Goal: Task Accomplishment & Management: Manage account settings

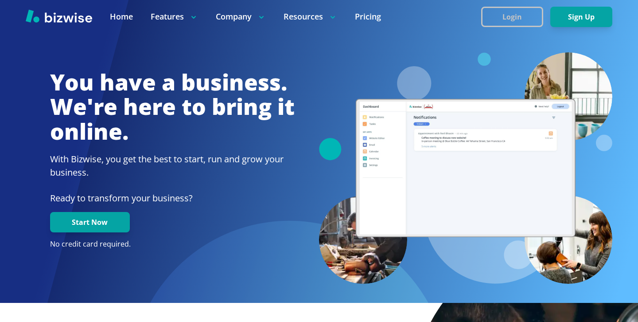
click at [495, 17] on button "Login" at bounding box center [512, 17] width 62 height 20
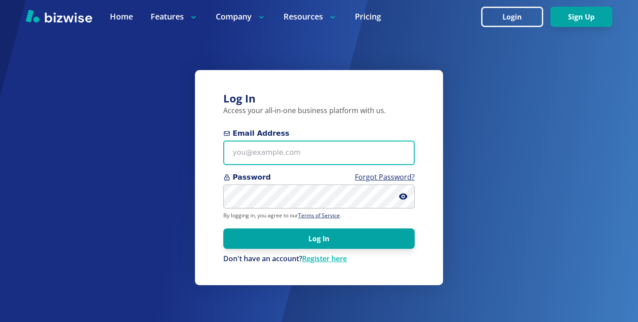
click at [349, 146] on input "Email Address" at bounding box center [318, 152] width 191 height 24
paste input "0dixvx,^$:s;"
type input "0"
click at [296, 159] on input "Email Address" at bounding box center [318, 152] width 191 height 24
paste input "[PERSON_NAME][EMAIL_ADDRESS][DOMAIN_NAME]"
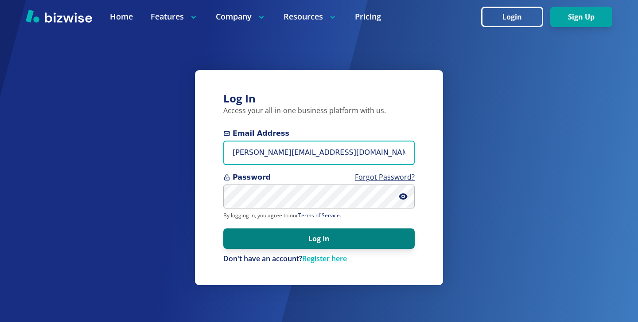
type input "[PERSON_NAME][EMAIL_ADDRESS][DOMAIN_NAME]"
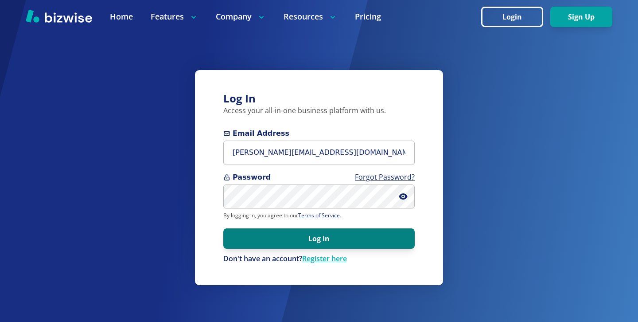
click at [268, 239] on button "Log In" at bounding box center [318, 238] width 191 height 20
